Goal: Information Seeking & Learning: Learn about a topic

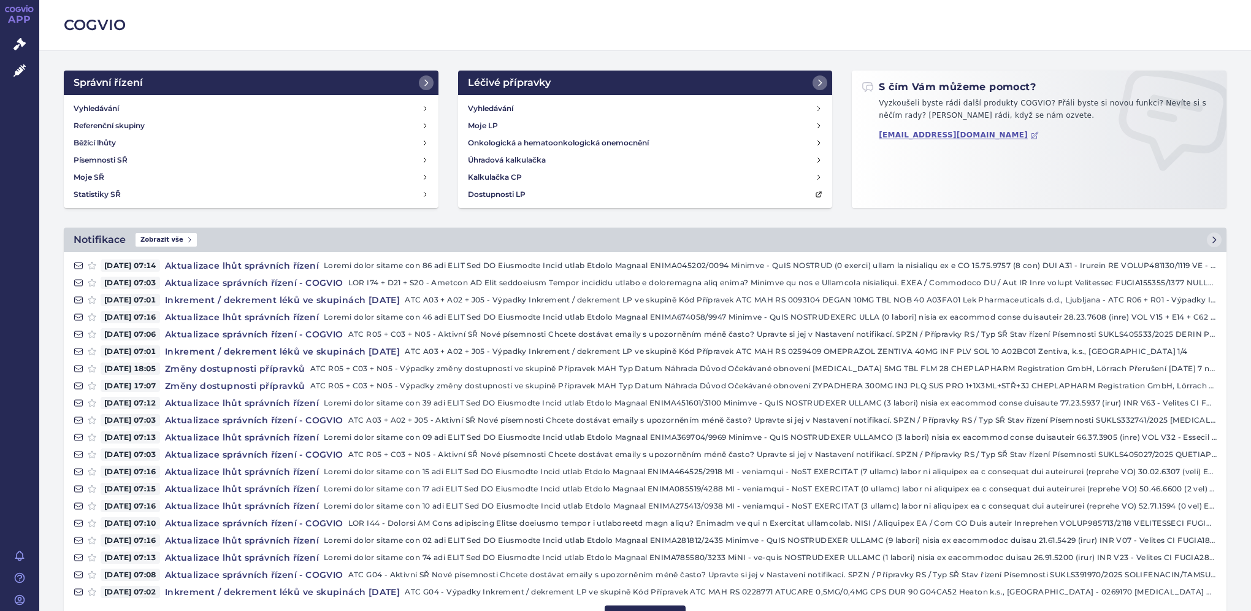
click at [173, 98] on div "Vyhledávání Referenční skupiny Běžící lhůty Písemnosti SŘ Moje SŘ Statistiky SŘ" at bounding box center [251, 151] width 375 height 113
click at [172, 105] on link "Vyhledávání" at bounding box center [251, 108] width 365 height 17
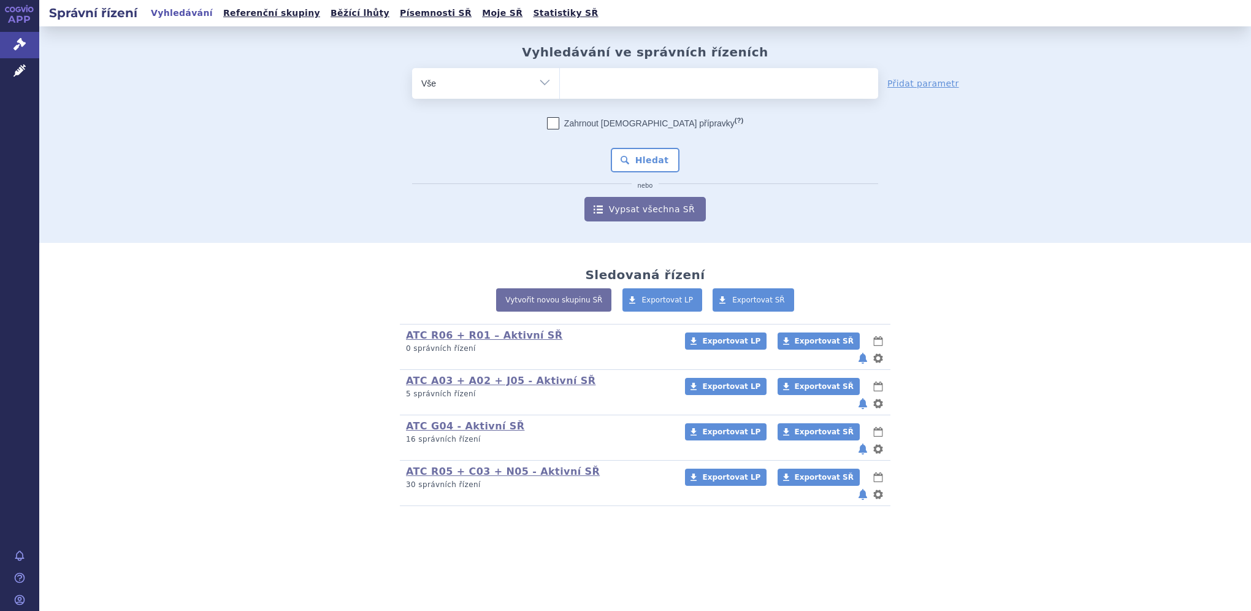
click at [604, 77] on ul at bounding box center [719, 81] width 318 height 26
click at [560, 77] on select at bounding box center [559, 82] width 1 height 31
type input "ga"
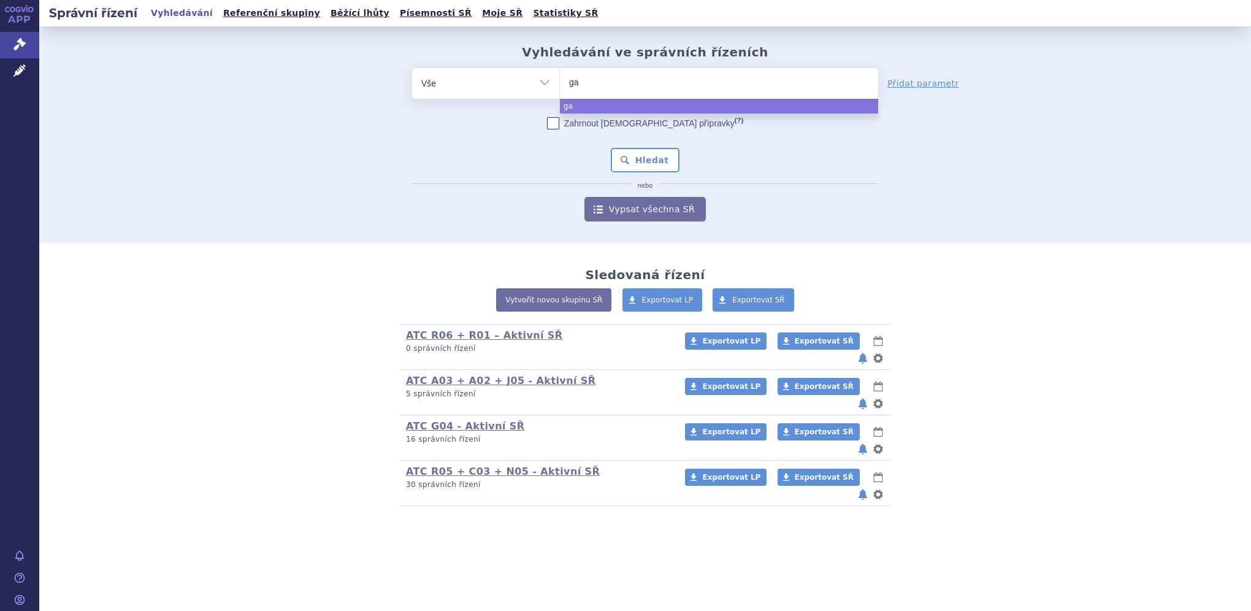
type input "gad"
type input "gado"
type input "gadoter"
type input "gadoteri"
type input "gadoteric"
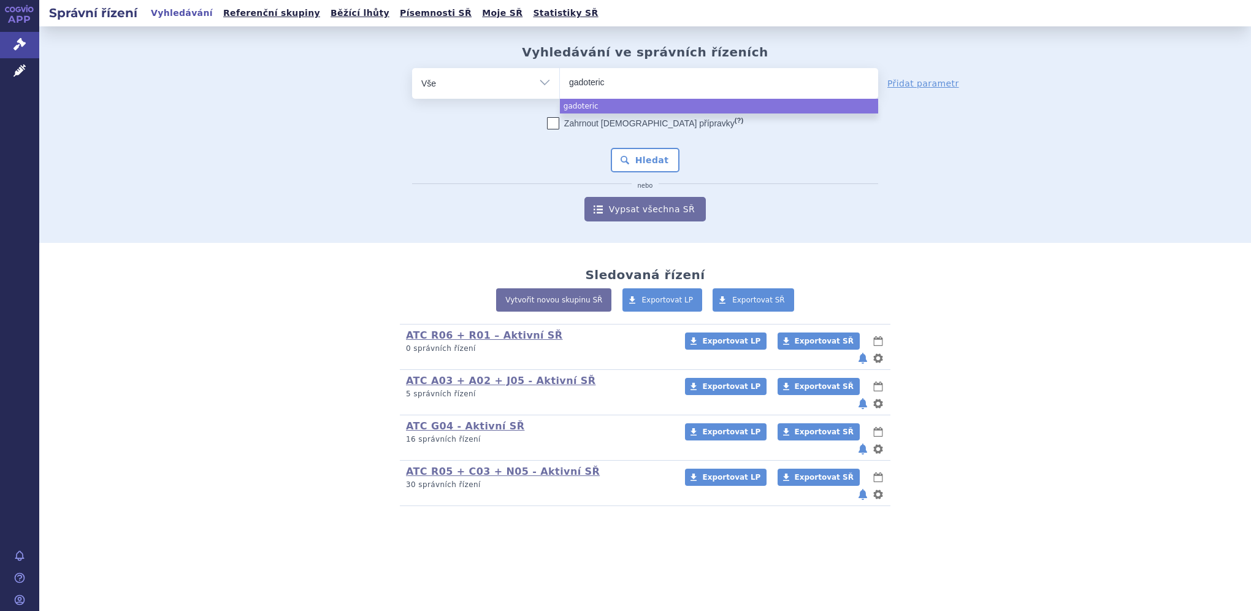
type input "gadoteric"
type input "gadoteric a"
type input "gadoteric aci"
type input "gadoteric acid"
select select "gadoteric acid"
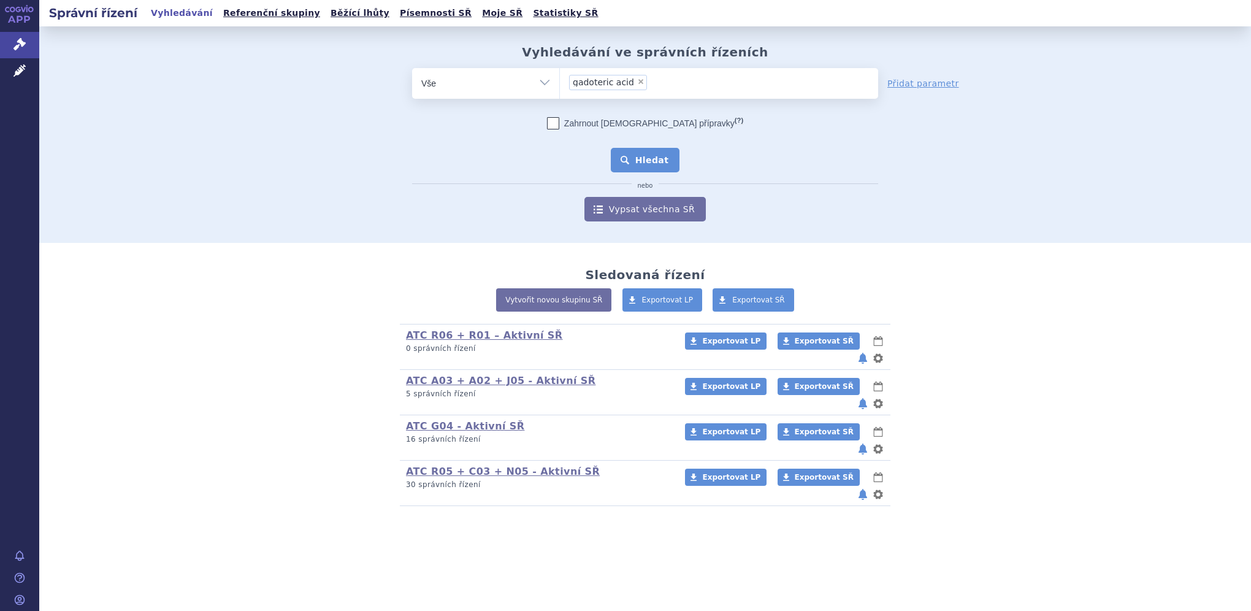
click at [636, 156] on button "Hledat" at bounding box center [645, 160] width 69 height 25
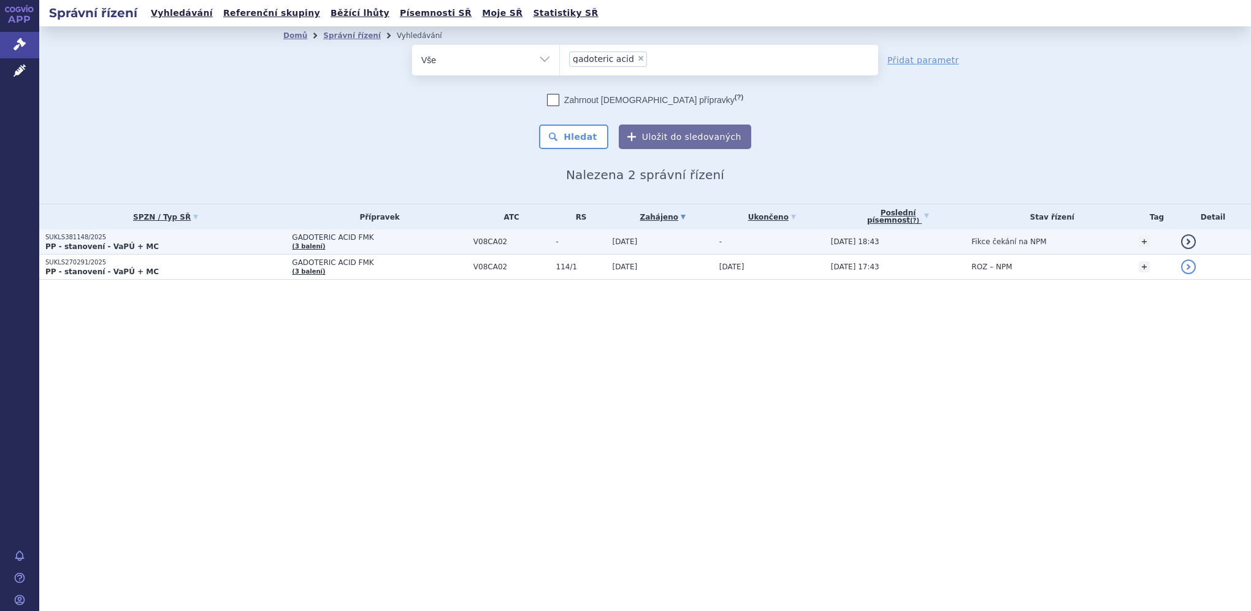
click at [415, 234] on span "GADOTERIC ACID FMK" at bounding box center [379, 237] width 175 height 9
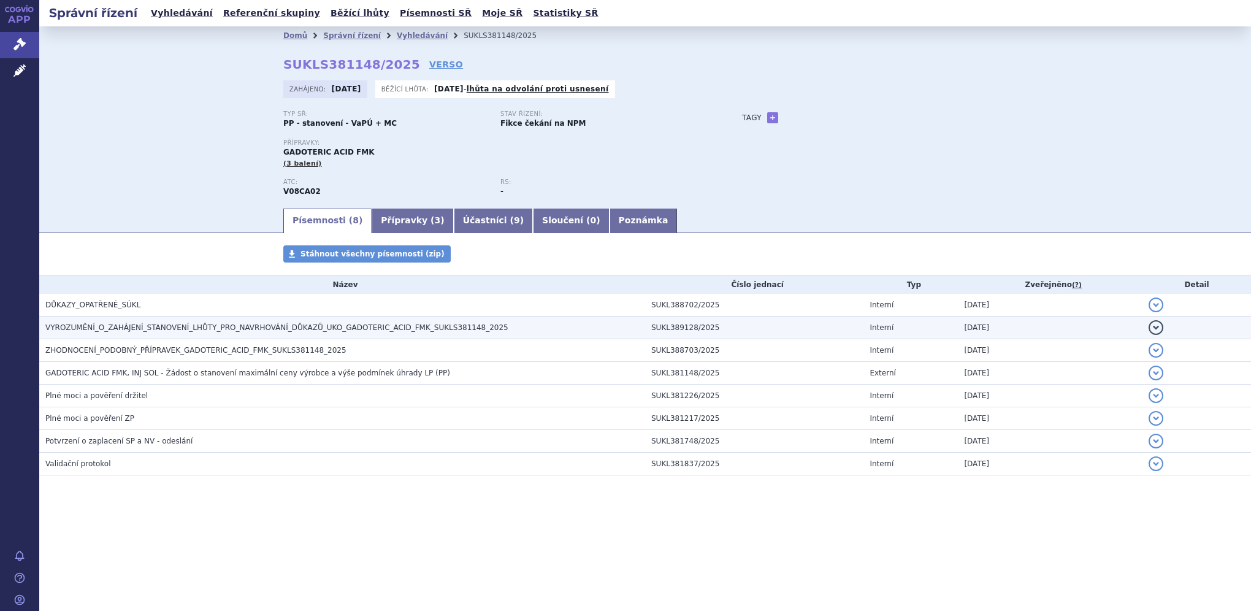
click at [548, 326] on h3 "VYROZUMĚNÍ_O_ZAHÁJENÍ_STANOVENÍ_LHŮTY_PRO_NAVRHOVÁNÍ_DŮKAZŮ_UKO_GADOTERIC_ACID_…" at bounding box center [345, 327] width 600 height 12
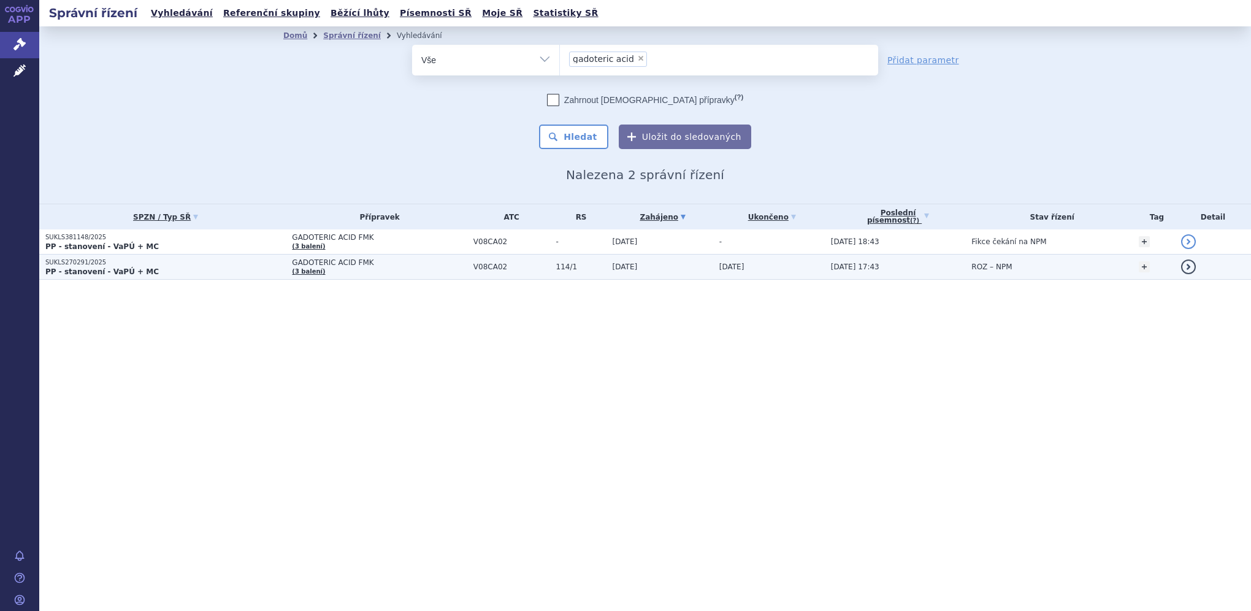
click at [215, 260] on p "SUKLS270291/2025" at bounding box center [165, 262] width 240 height 9
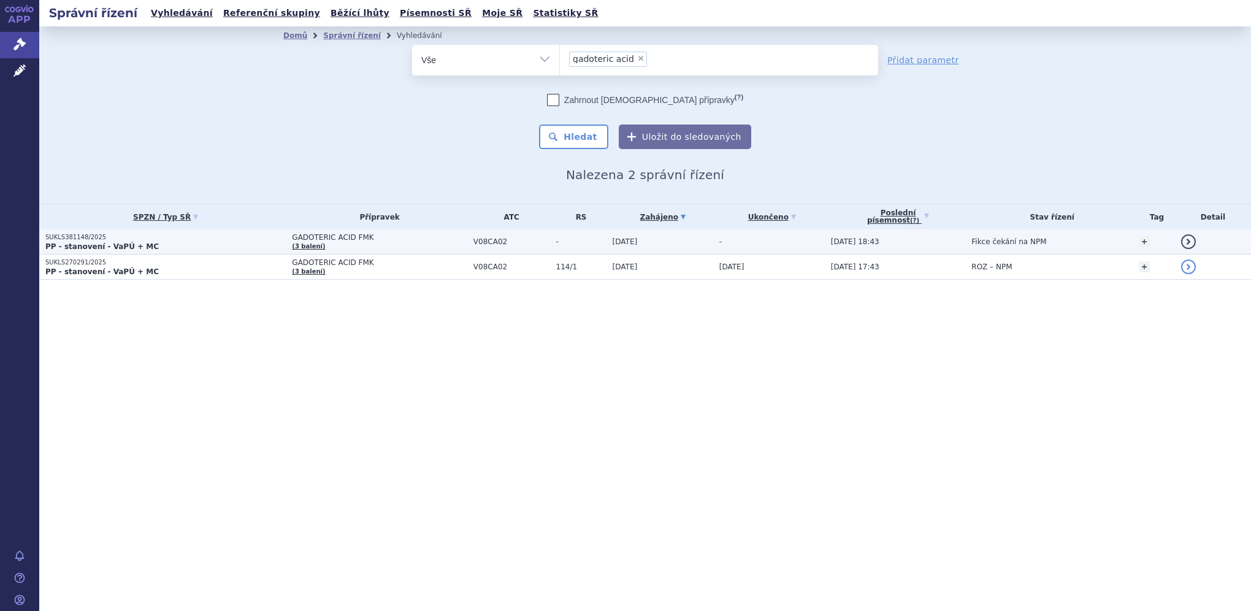
click at [440, 235] on span "GADOTERIC ACID FMK" at bounding box center [379, 237] width 175 height 9
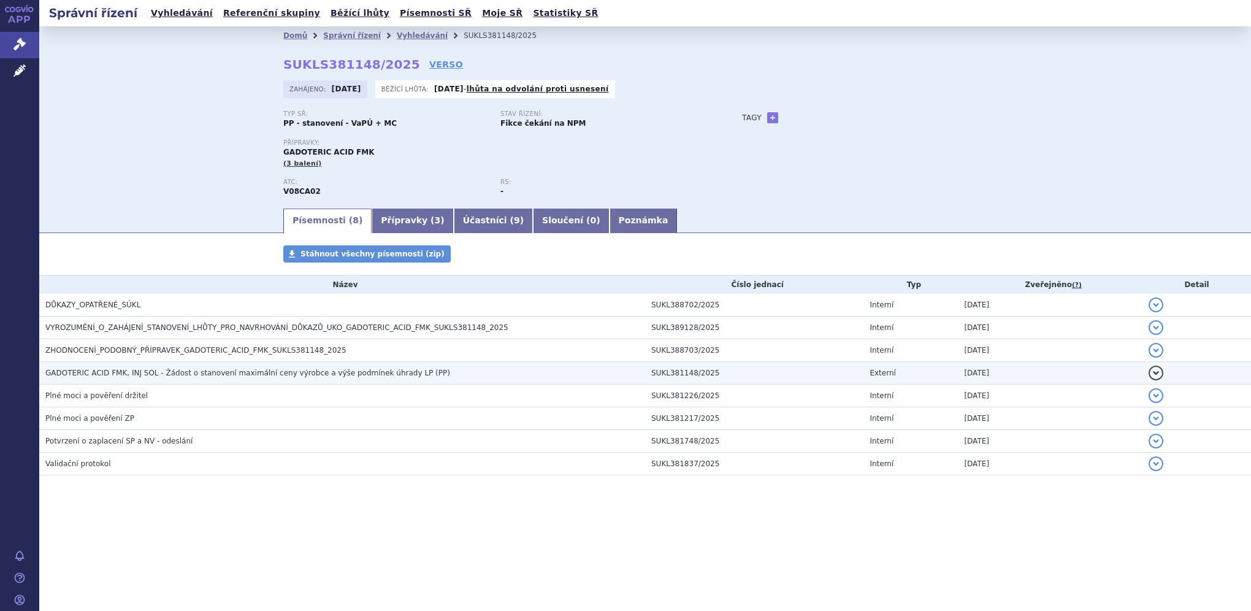
click at [294, 372] on span "GADOTERIC ACID FMK, INJ SOL - Žádost o stanovení maximální ceny výrobce a výše …" at bounding box center [247, 373] width 405 height 9
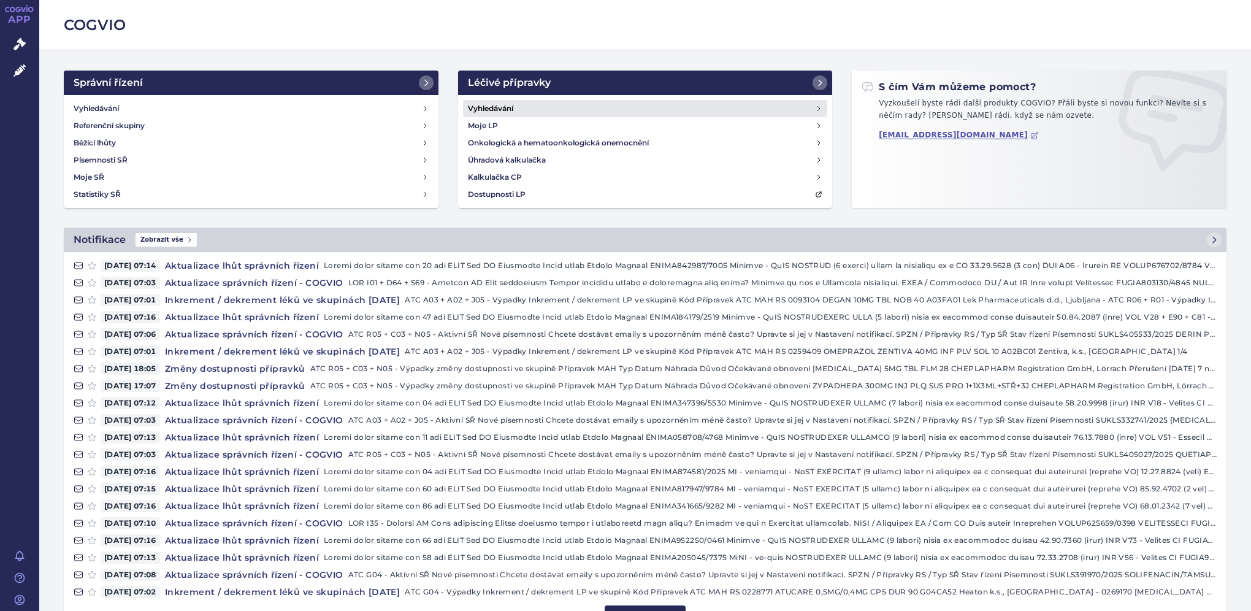
click at [545, 100] on link "Vyhledávání" at bounding box center [645, 108] width 365 height 17
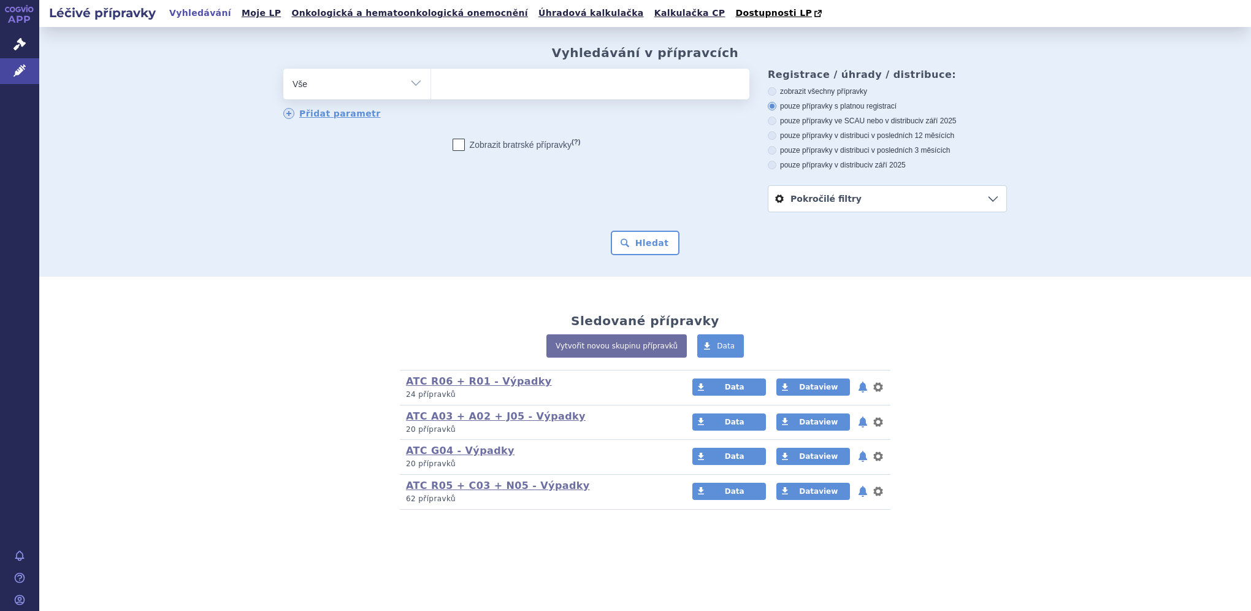
click at [543, 94] on ul at bounding box center [590, 82] width 318 height 26
click at [431, 94] on select at bounding box center [431, 83] width 1 height 31
type input "le"
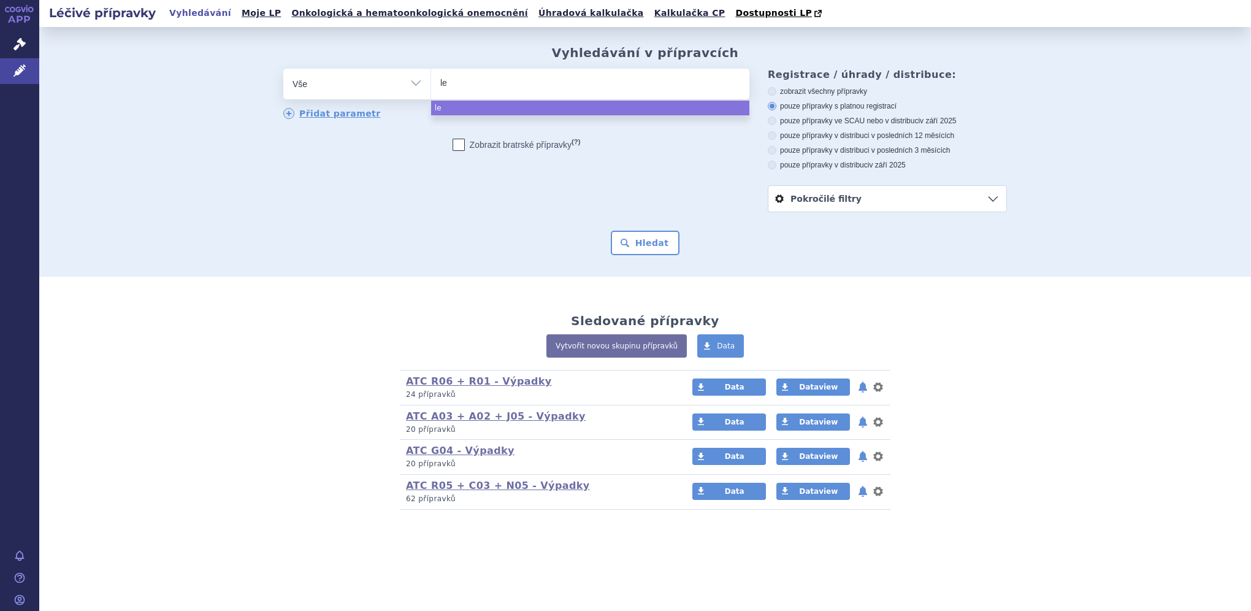
type input "lev"
type input "levo"
type input "levosi"
type input "levosime"
type input "levosimen"
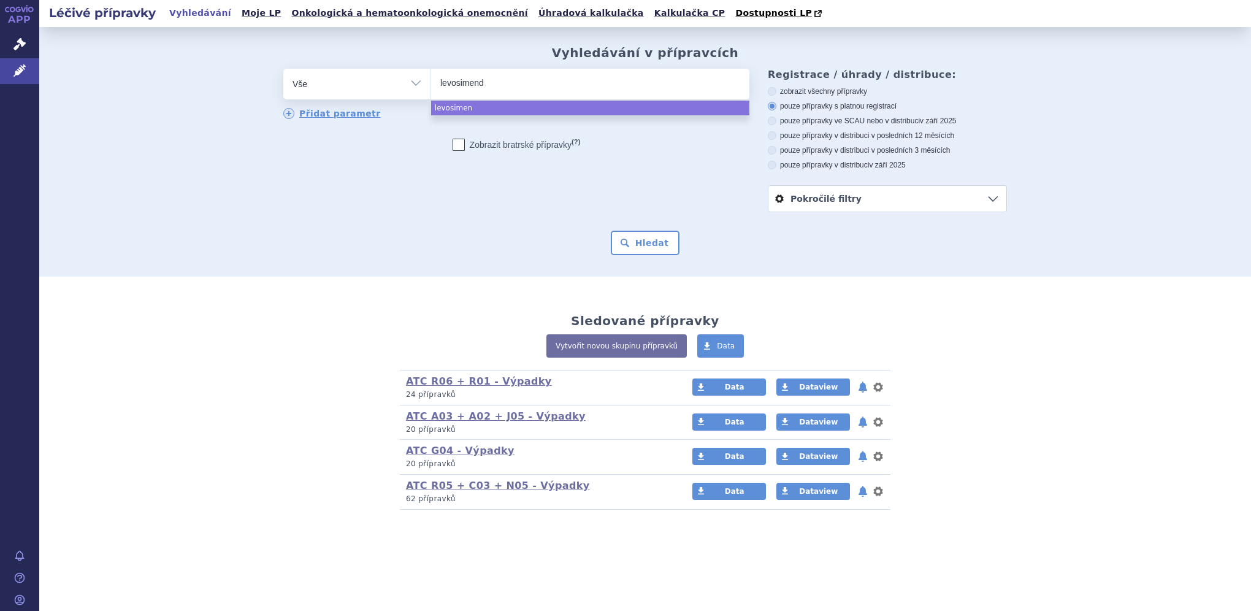
type input "levosimenda"
type input "levosimendan"
select select "levosimendan"
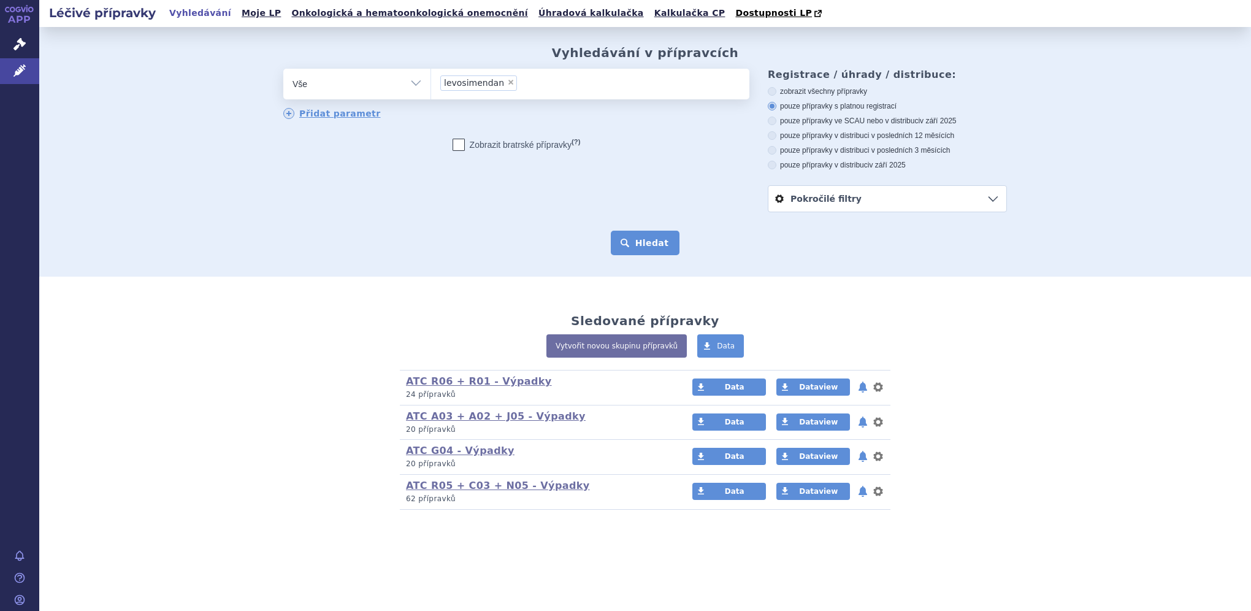
click at [651, 247] on button "Hledat" at bounding box center [645, 243] width 69 height 25
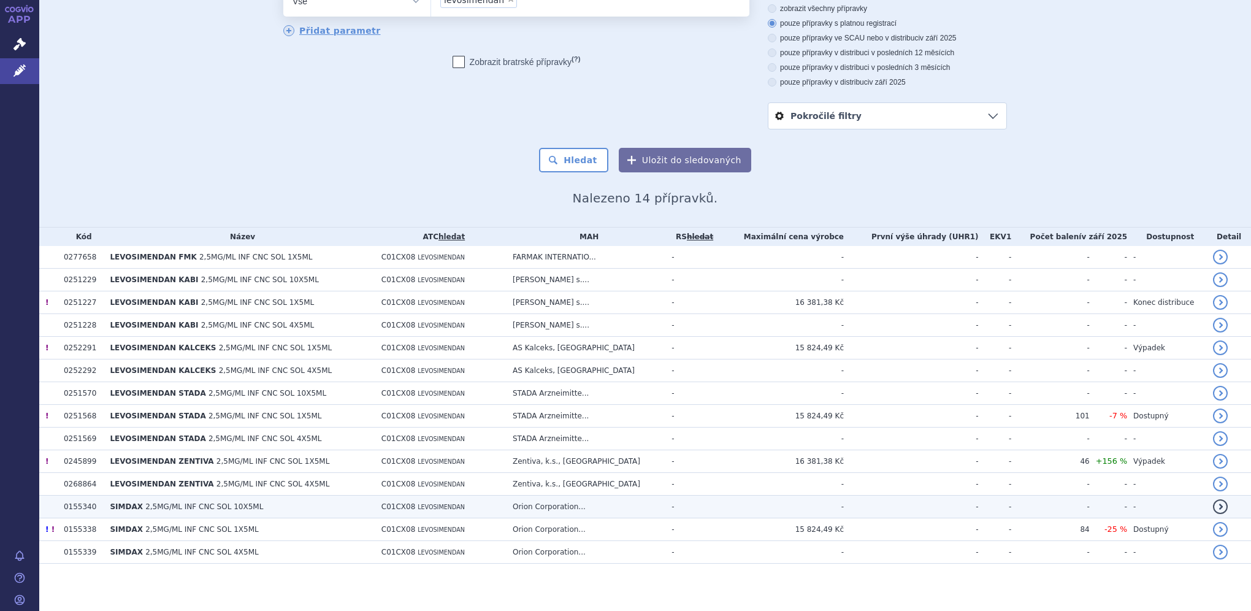
scroll to position [83, 0]
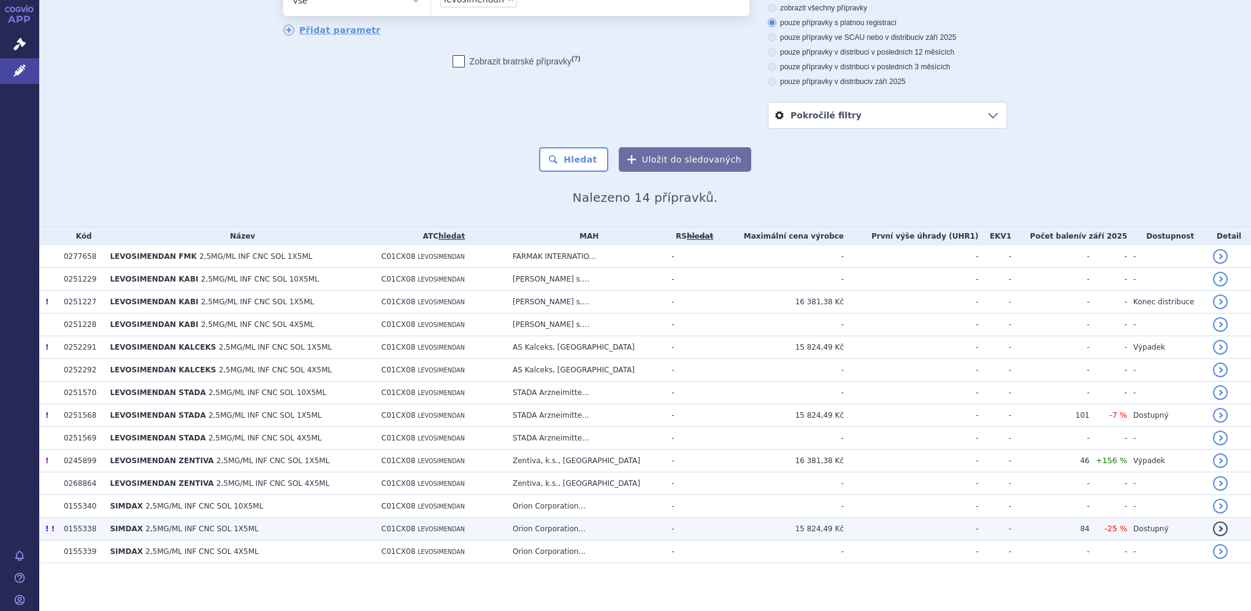
click at [44, 531] on td "! !" at bounding box center [48, 529] width 18 height 23
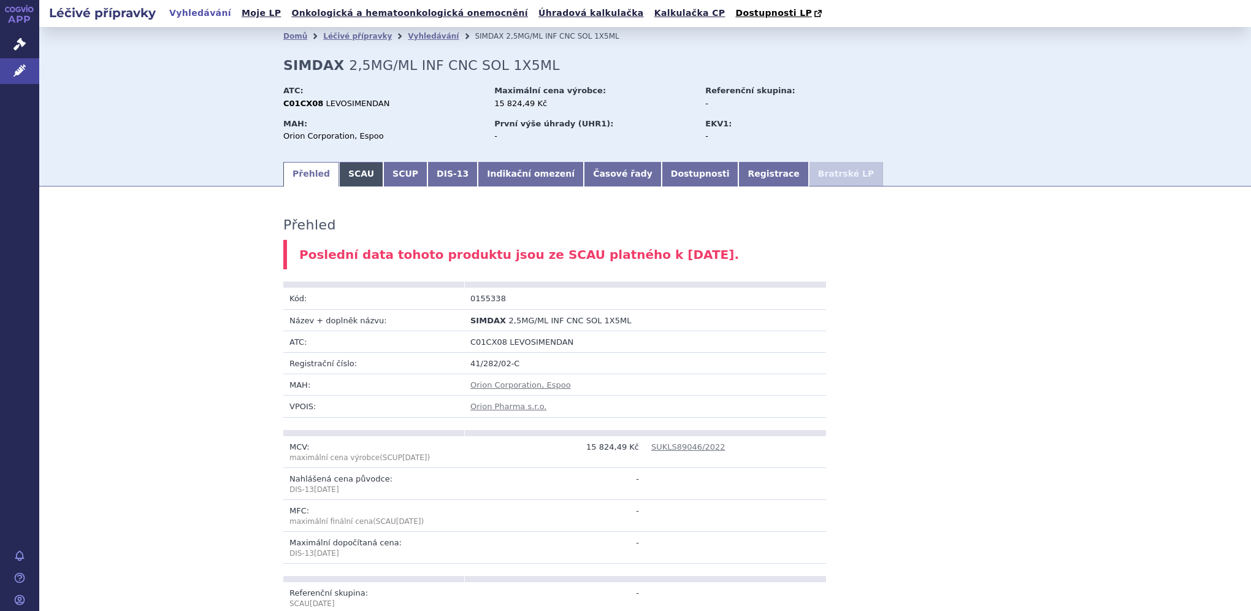
click at [353, 177] on link "SCAU" at bounding box center [361, 174] width 44 height 25
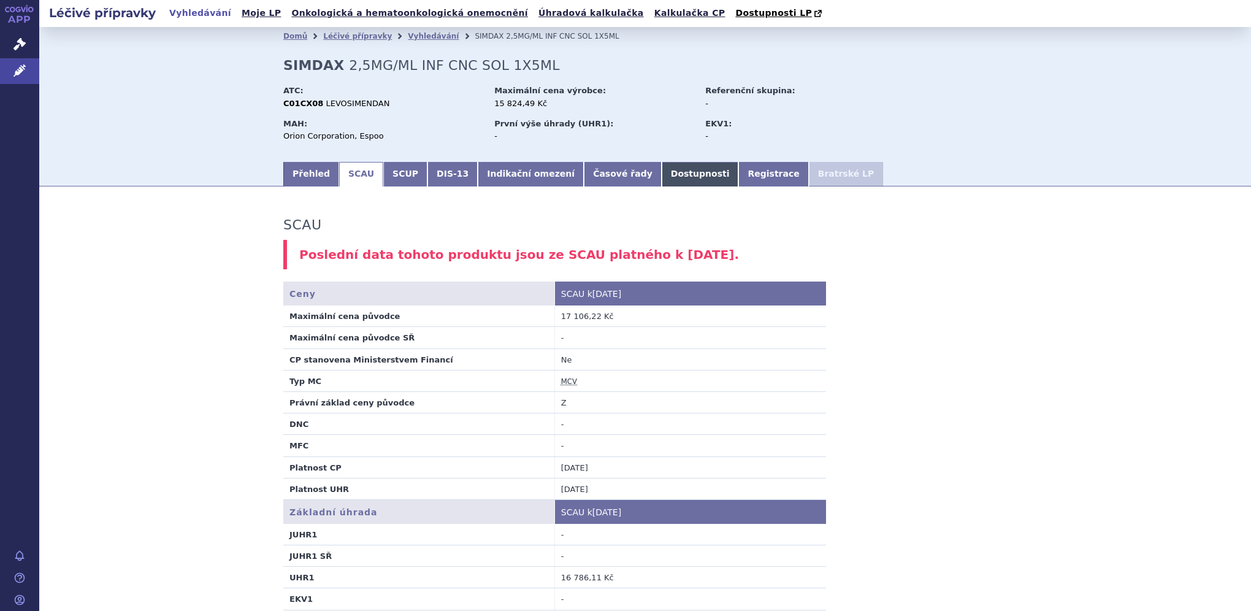
click at [662, 181] on link "Dostupnosti" at bounding box center [700, 174] width 77 height 25
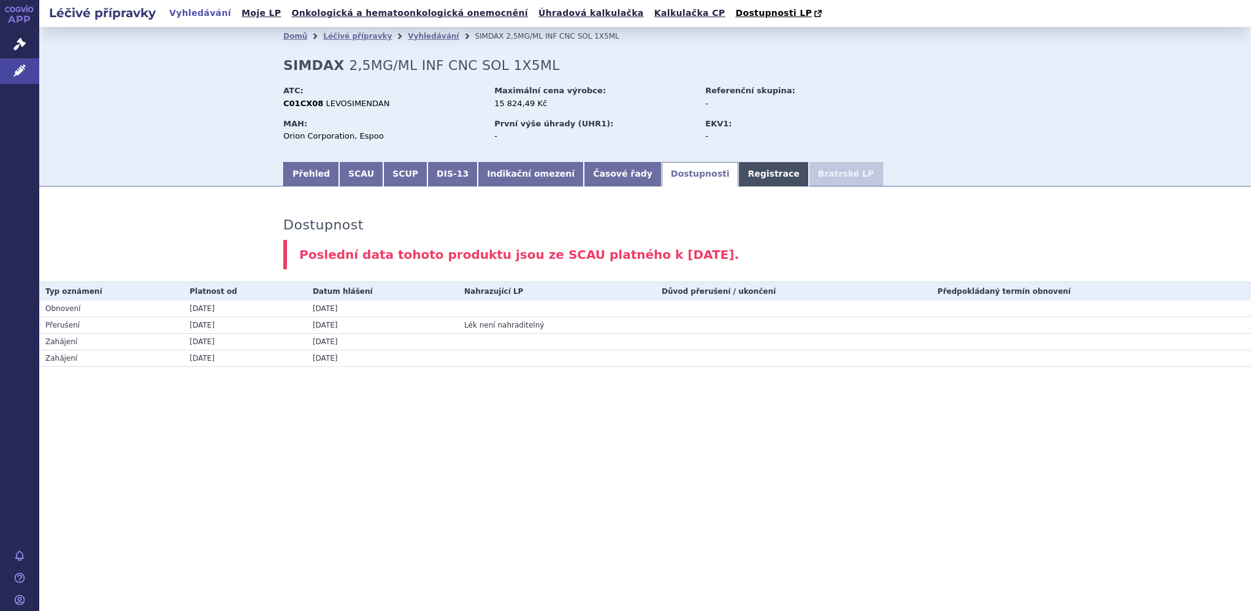
click at [739, 174] on link "Registrace" at bounding box center [774, 174] width 70 height 25
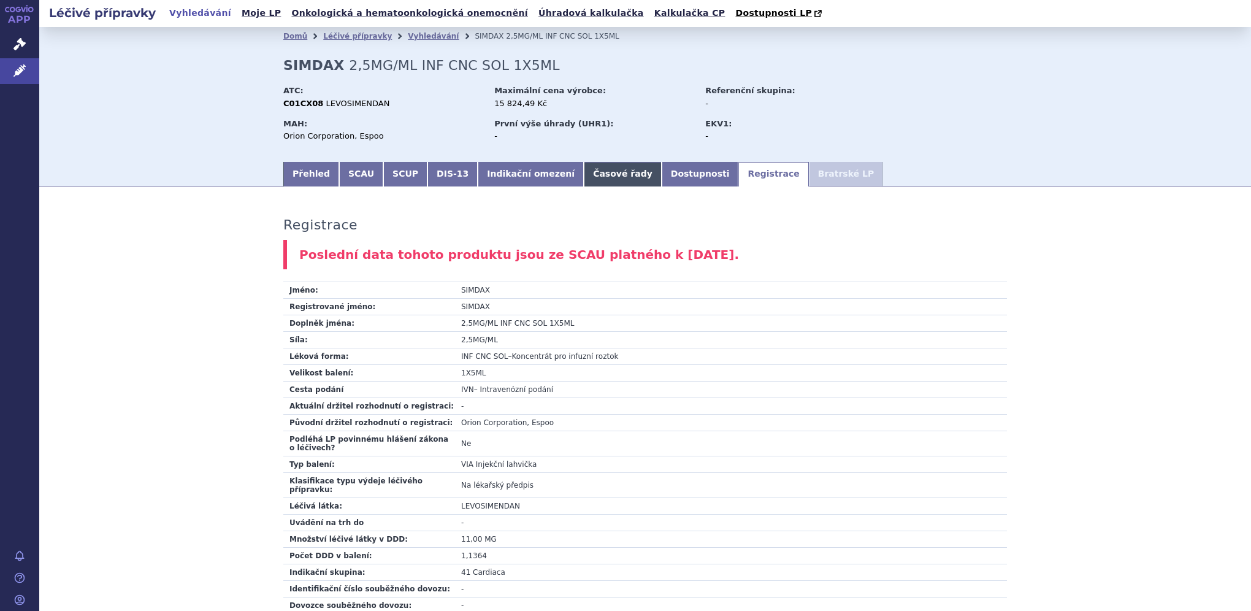
click at [584, 174] on link "Časové řady" at bounding box center [623, 174] width 78 height 25
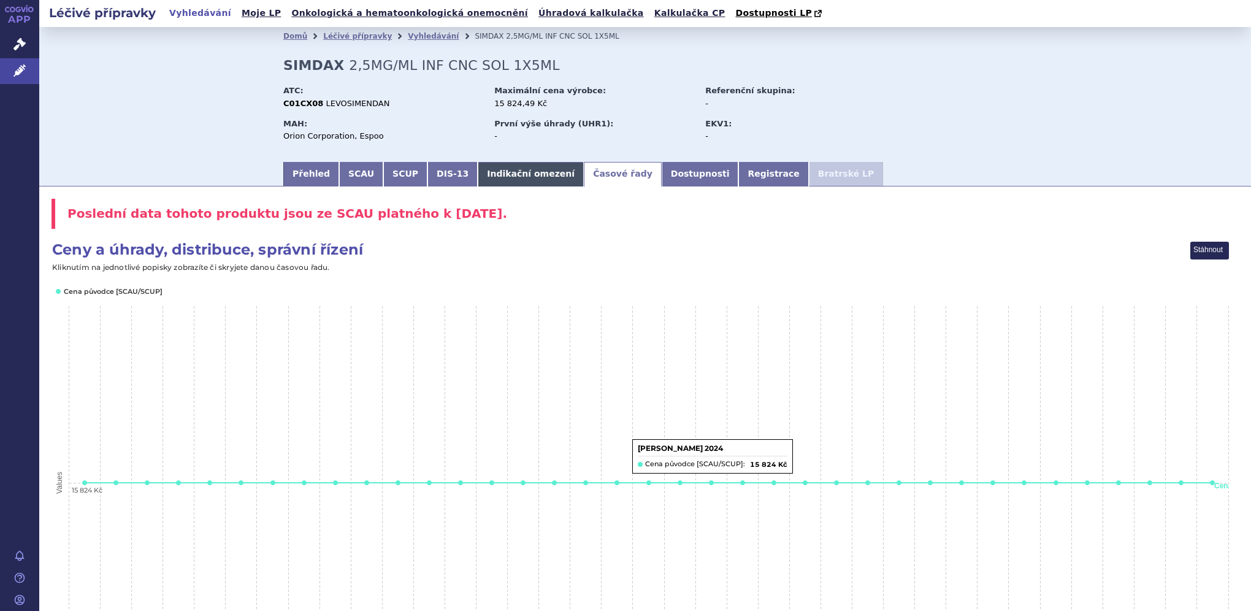
click at [493, 184] on link "Indikační omezení" at bounding box center [531, 174] width 106 height 25
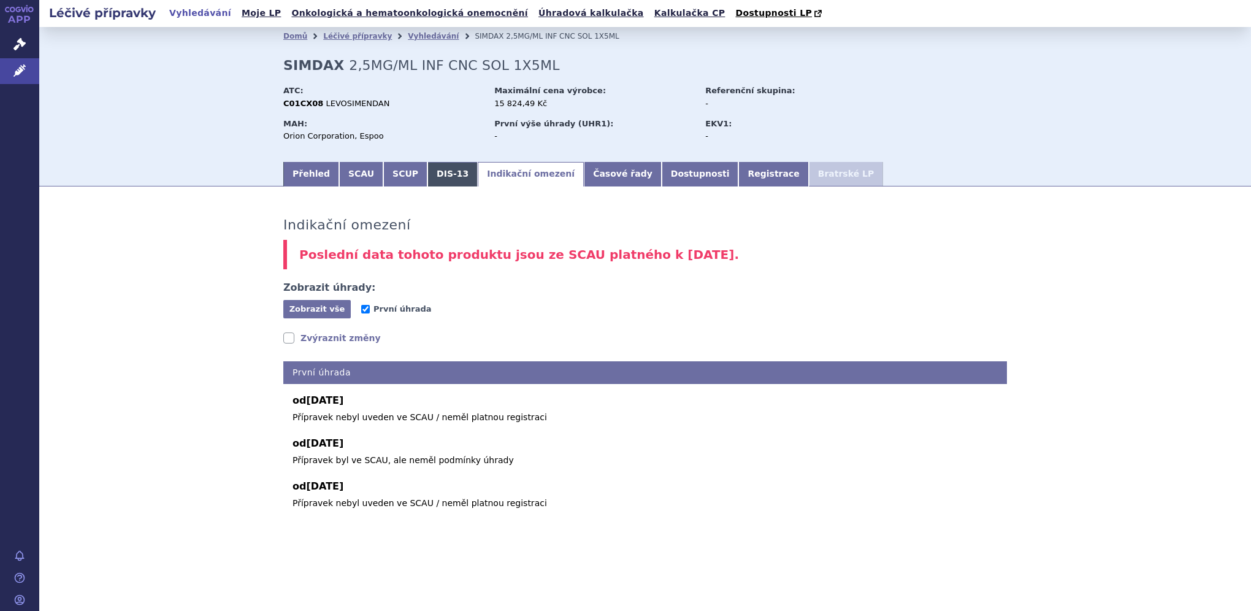
click at [441, 172] on link "DIS-13" at bounding box center [453, 174] width 50 height 25
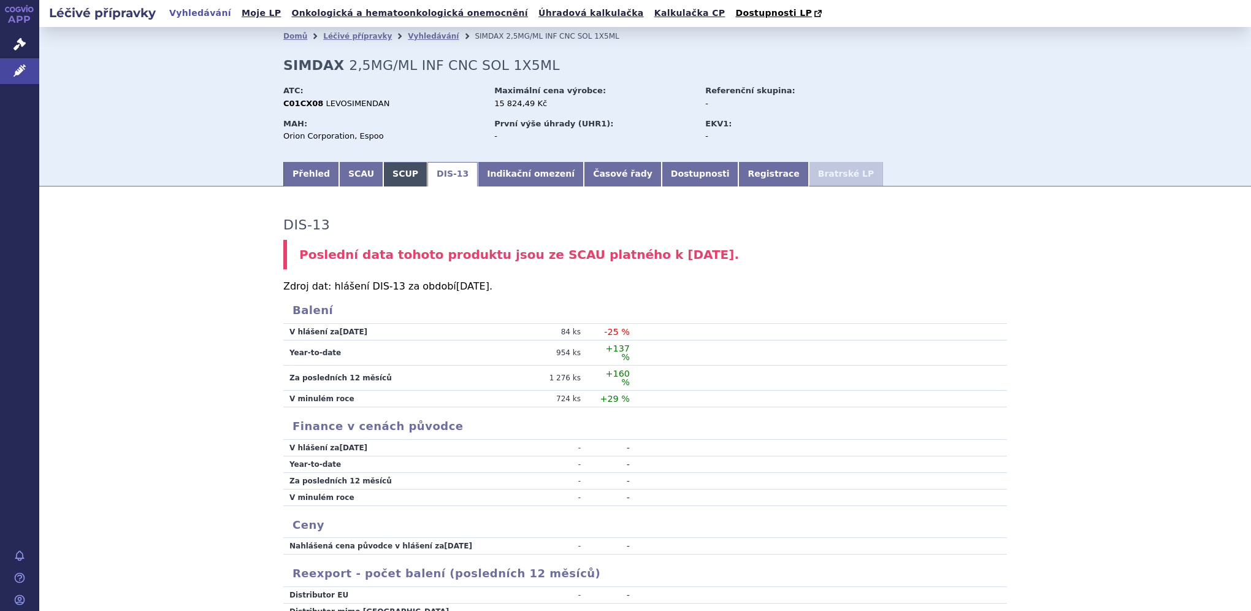
click at [383, 179] on link "SCUP" at bounding box center [405, 174] width 44 height 25
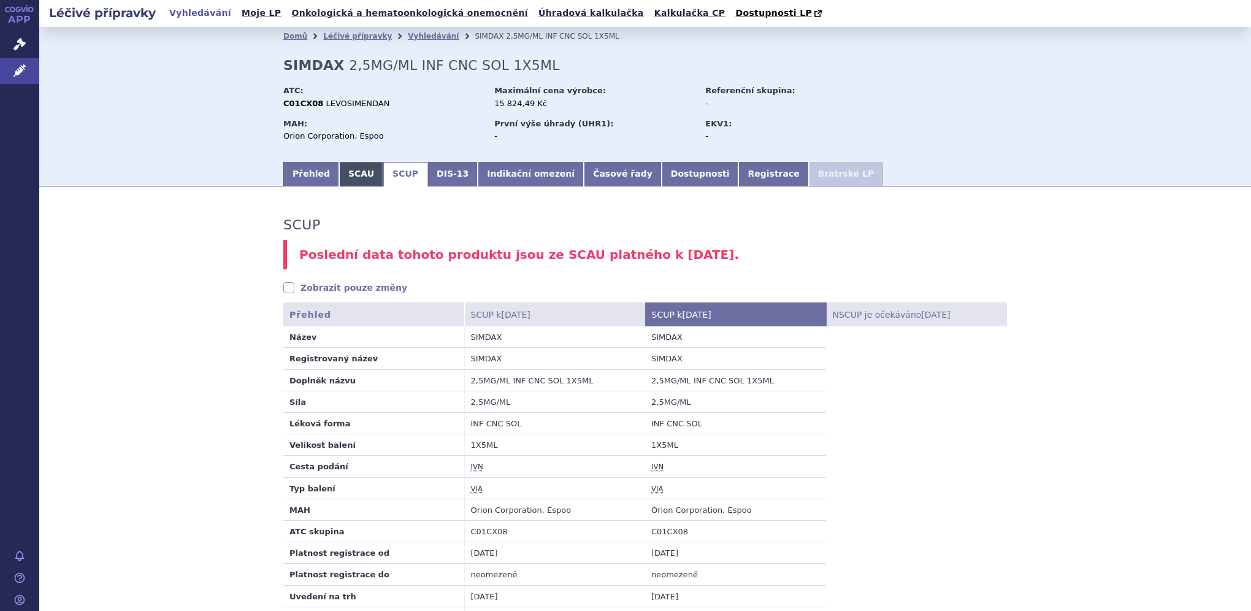
click at [345, 175] on link "SCAU" at bounding box center [361, 174] width 44 height 25
